Goal: Navigation & Orientation: Find specific page/section

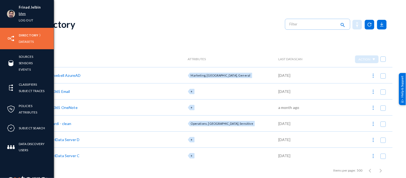
click at [22, 13] on link "bhm" at bounding box center [22, 14] width 7 height 6
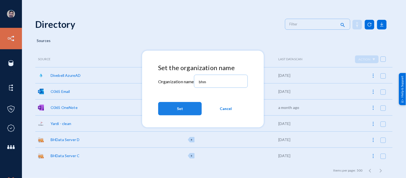
click at [194, 110] on button "Set" at bounding box center [180, 108] width 44 height 13
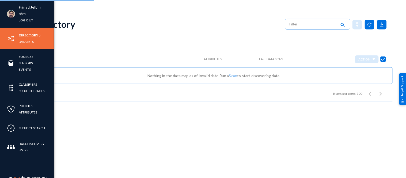
click at [22, 34] on link "Directory" at bounding box center [29, 35] width 20 height 6
